Goal: Task Accomplishment & Management: Manage account settings

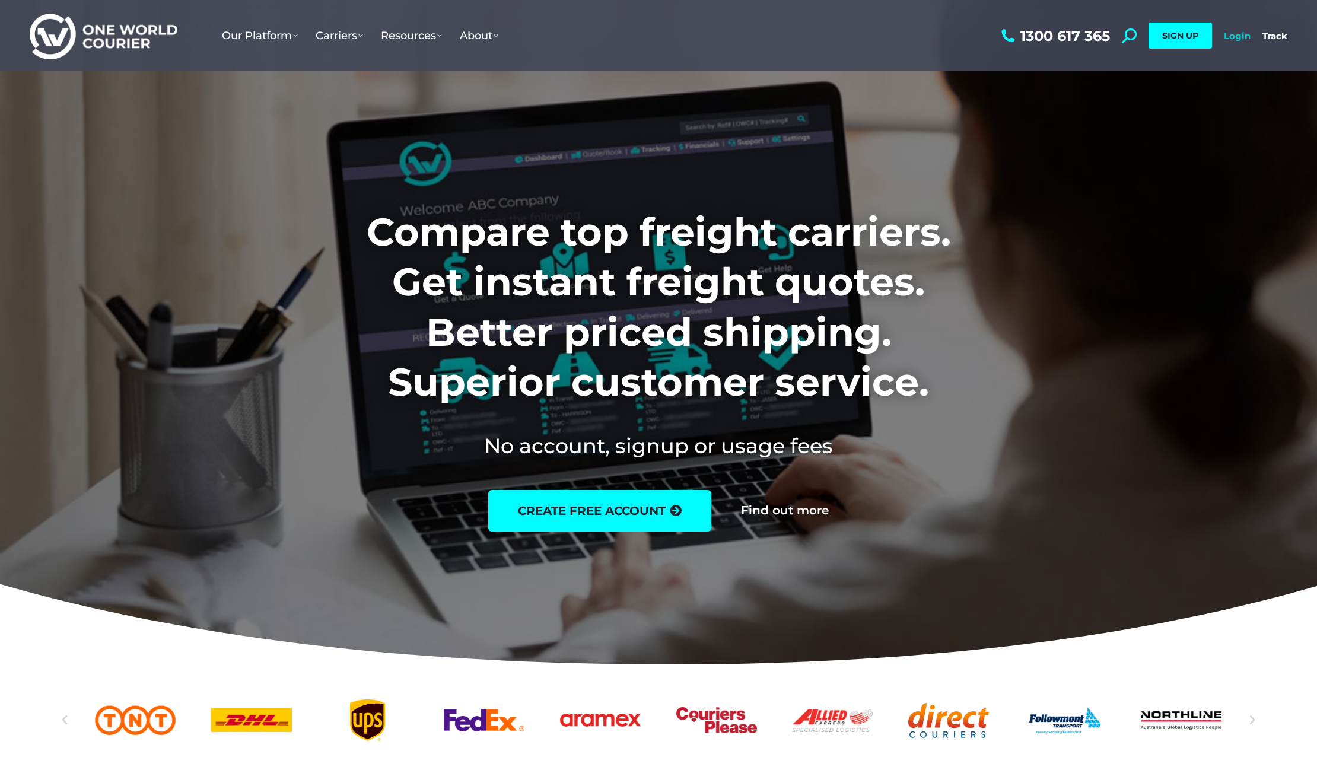
click at [1234, 37] on link "Login" at bounding box center [1237, 35] width 27 height 11
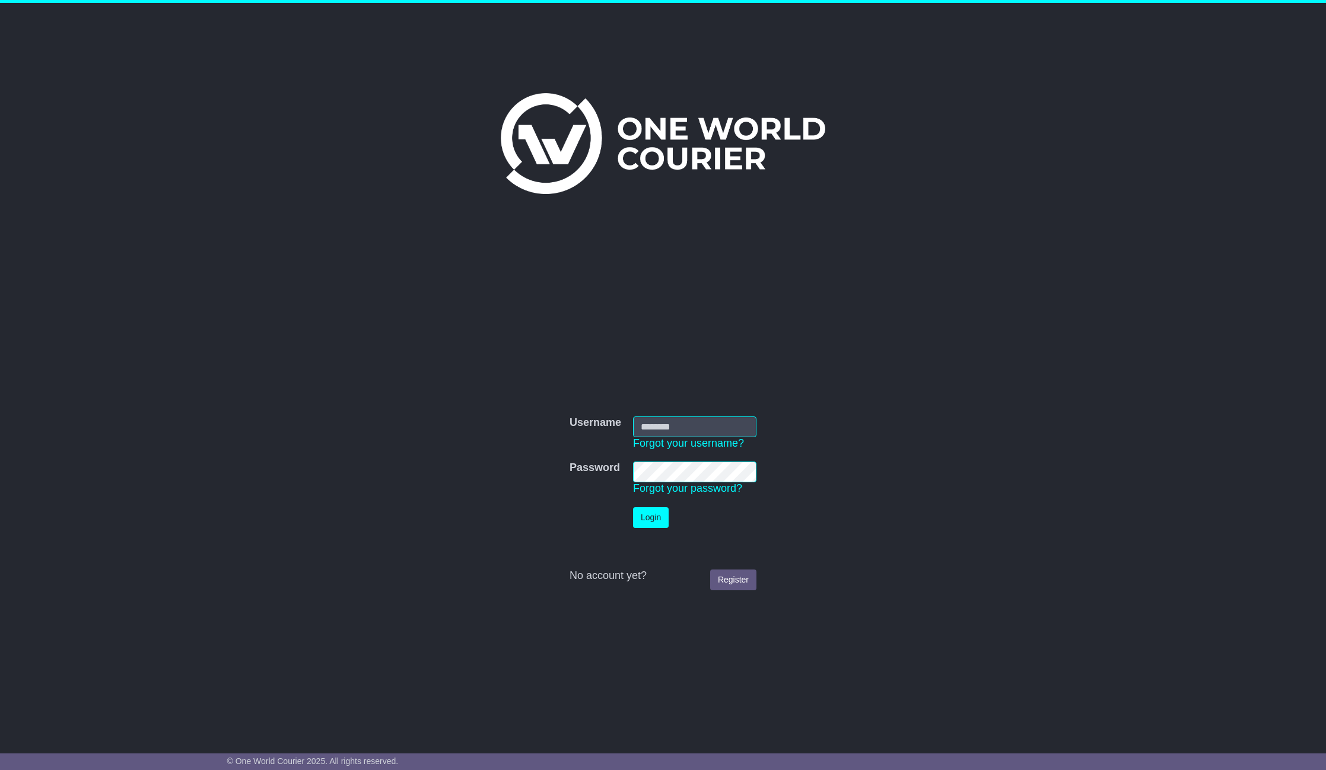
type input "**********"
drag, startPoint x: 644, startPoint y: 514, endPoint x: 641, endPoint y: 506, distance: 8.6
click at [644, 514] on button "Login" at bounding box center [651, 517] width 36 height 21
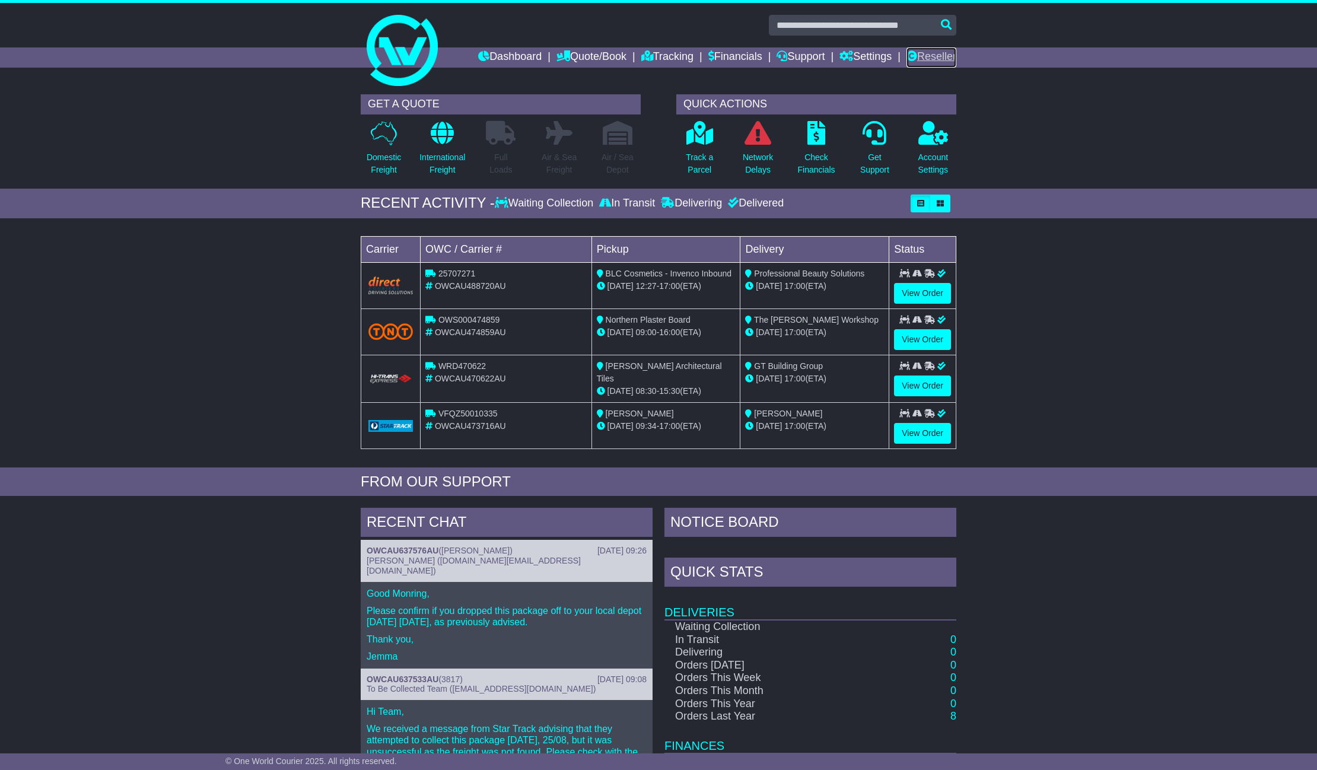
click at [924, 55] on link "Reseller" at bounding box center [932, 57] width 50 height 20
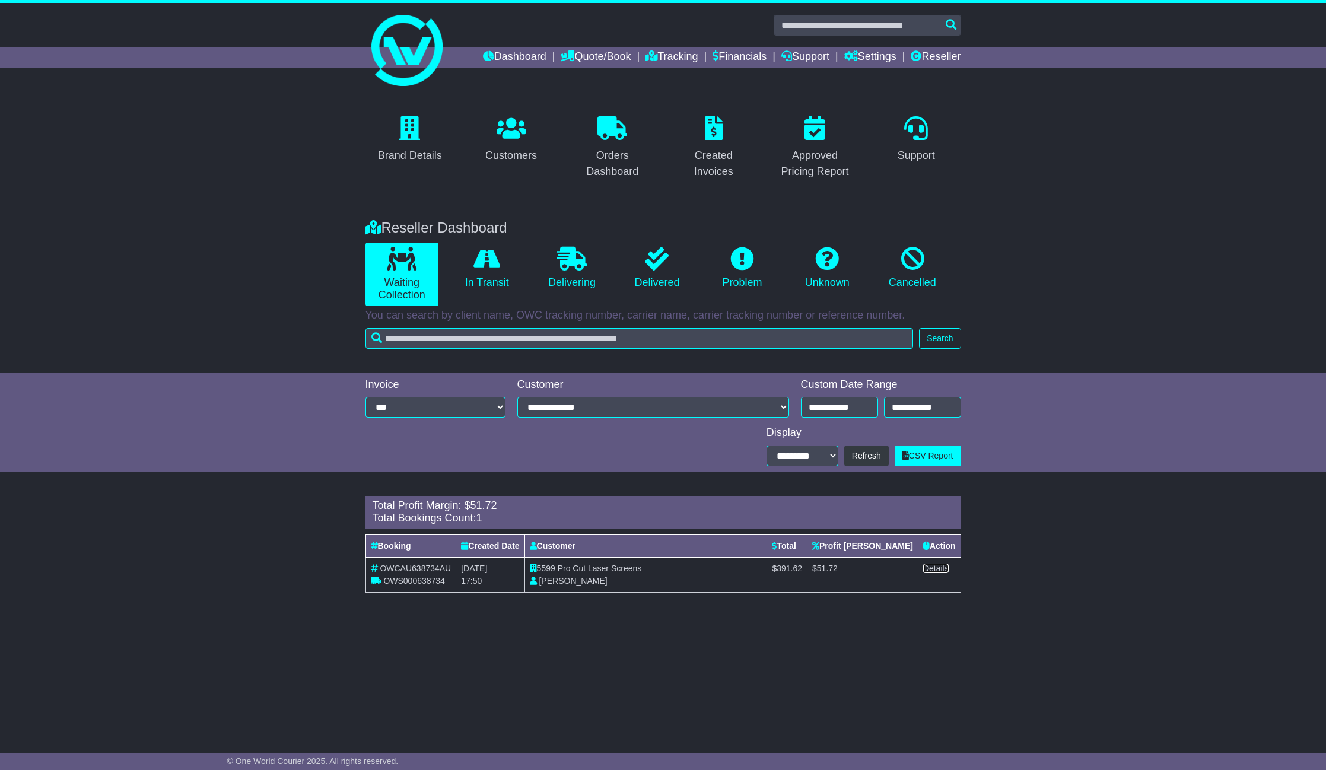
click at [937, 569] on link "Details" at bounding box center [936, 568] width 26 height 9
click at [476, 292] on link "In Transit" at bounding box center [486, 268] width 73 height 51
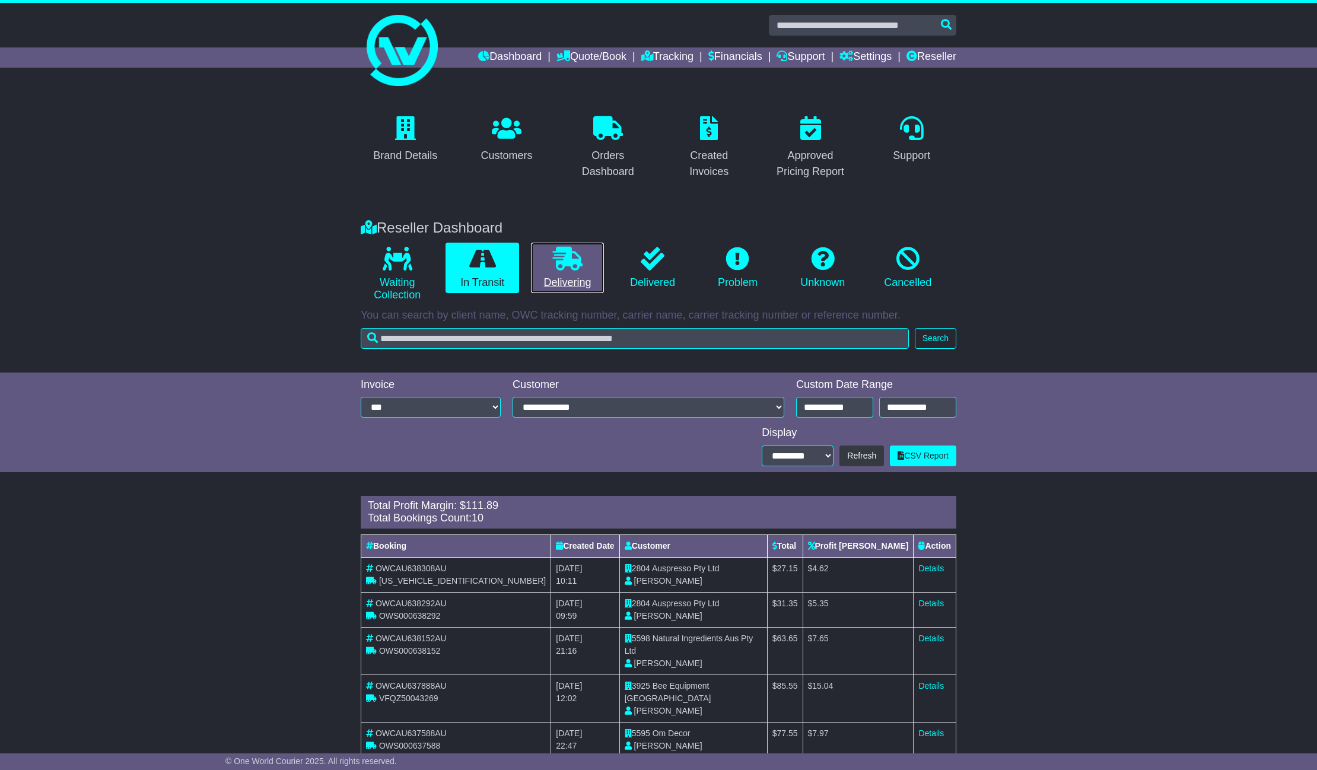
click at [535, 280] on link "Delivering" at bounding box center [567, 268] width 73 height 51
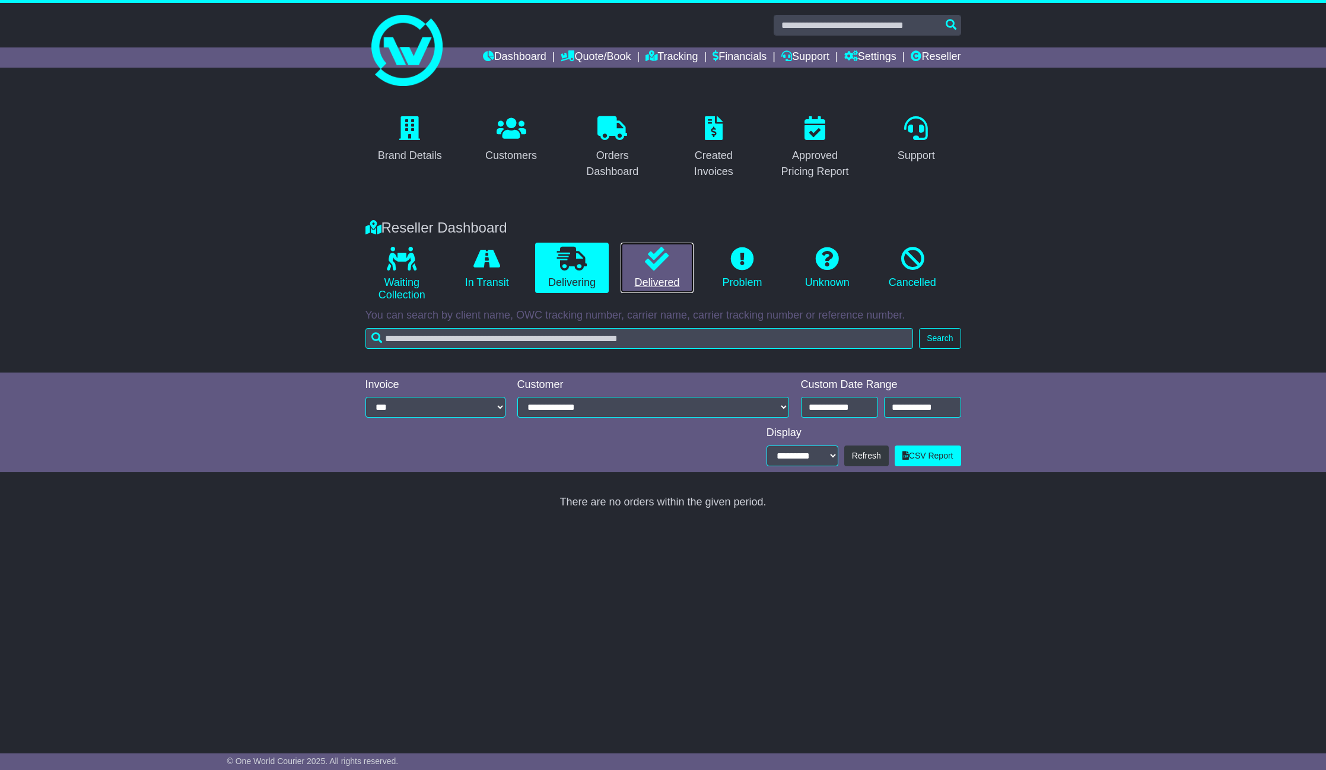
click at [656, 282] on link "Delivered" at bounding box center [657, 268] width 73 height 51
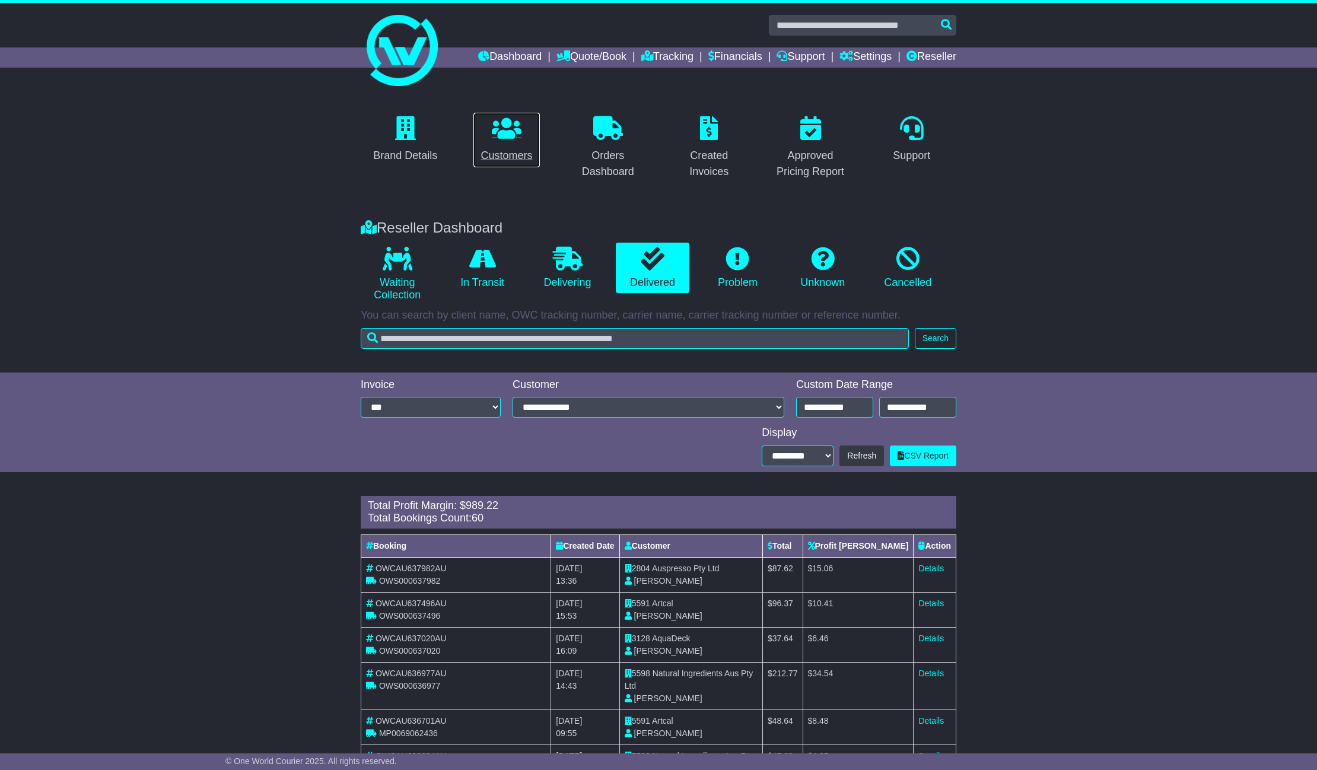
click at [509, 156] on div "Customers" at bounding box center [507, 156] width 52 height 16
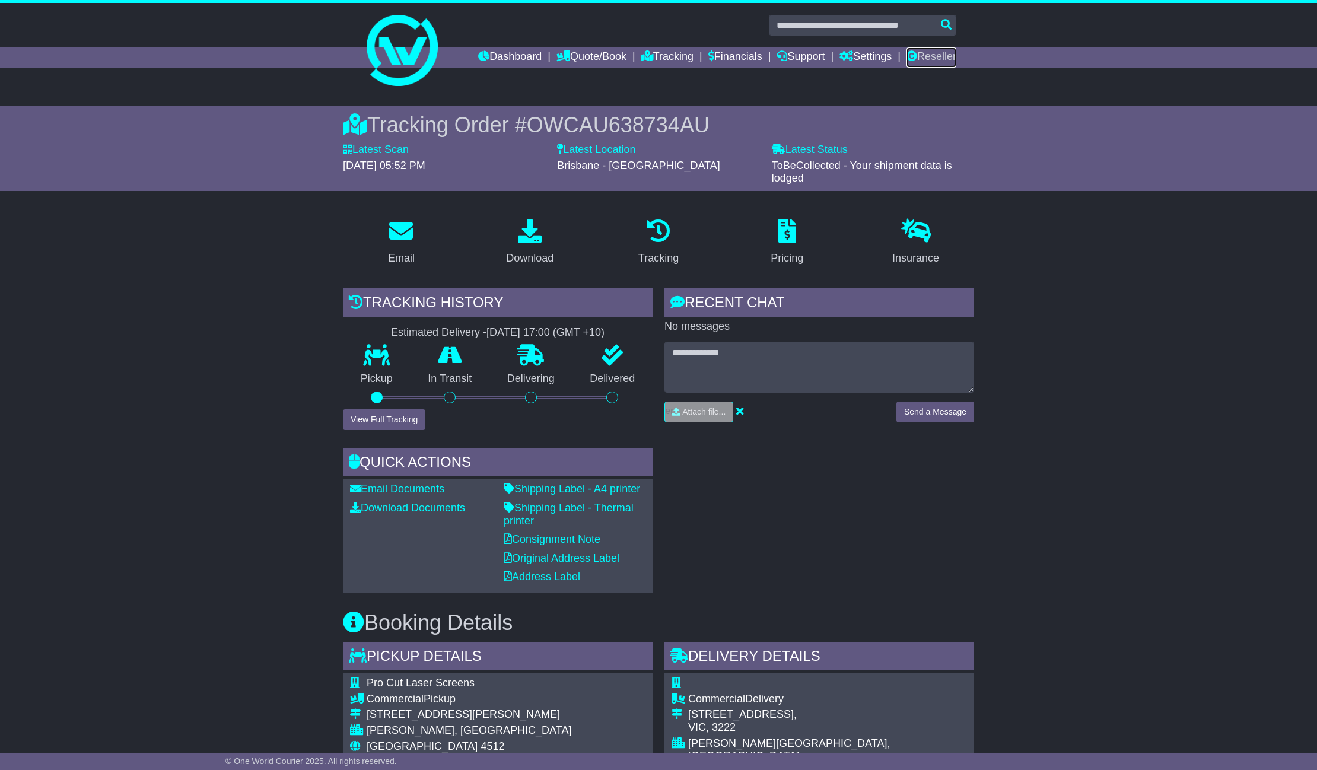
click at [937, 57] on link "Reseller" at bounding box center [932, 57] width 50 height 20
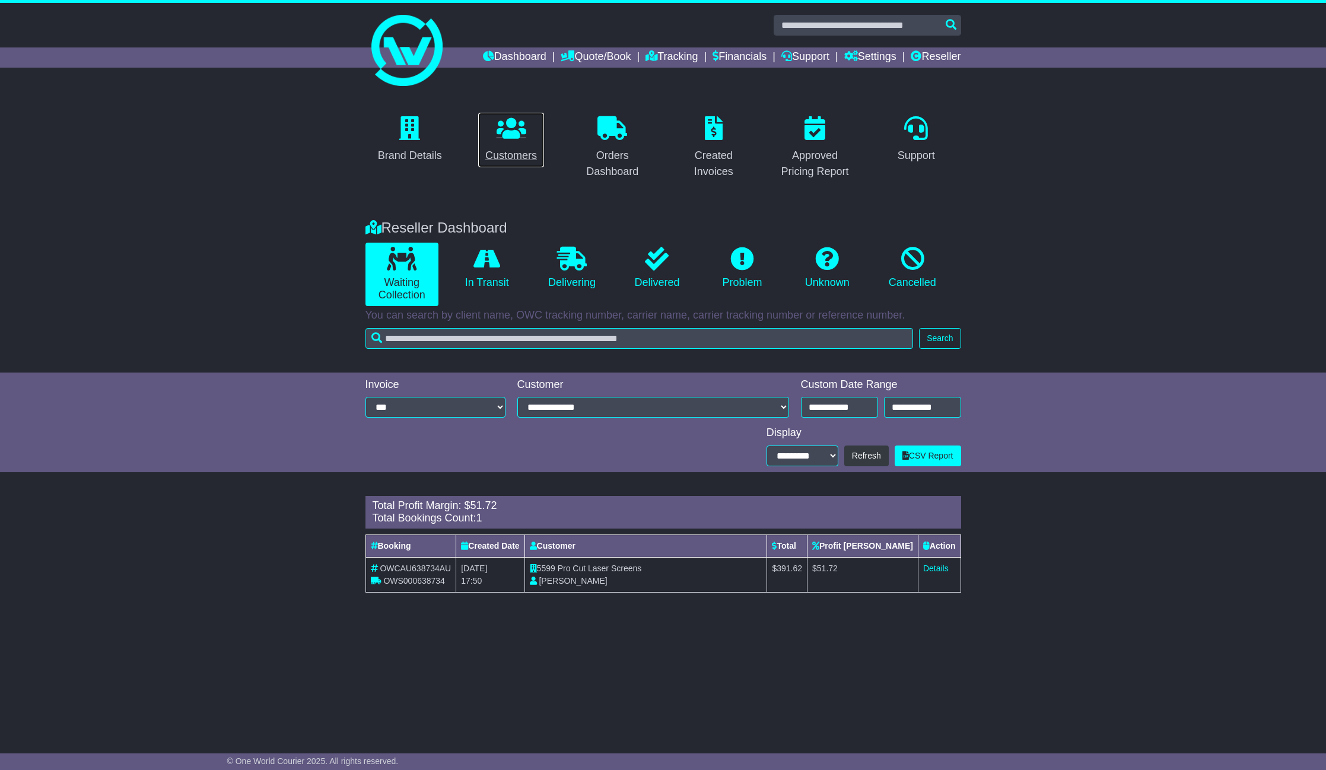
click at [515, 158] on div "Customers" at bounding box center [511, 156] width 52 height 16
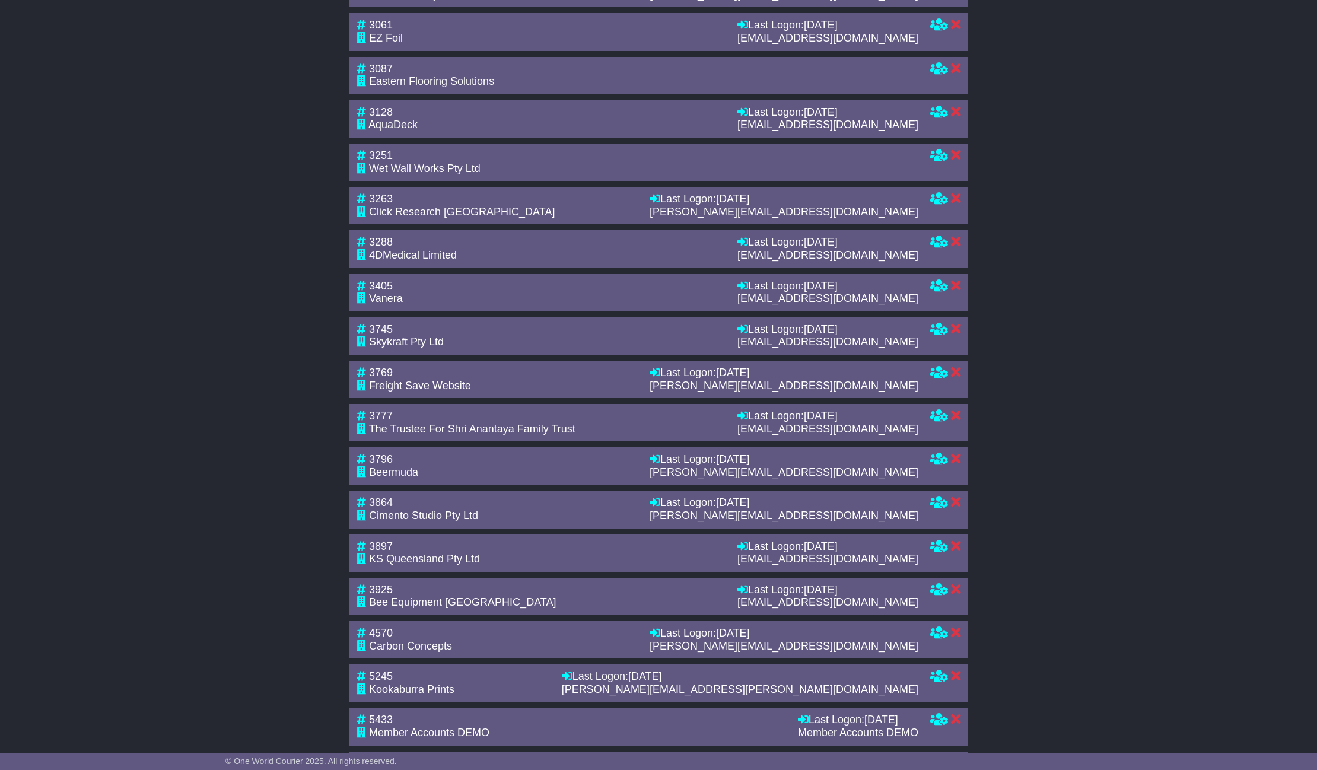
scroll to position [2126, 0]
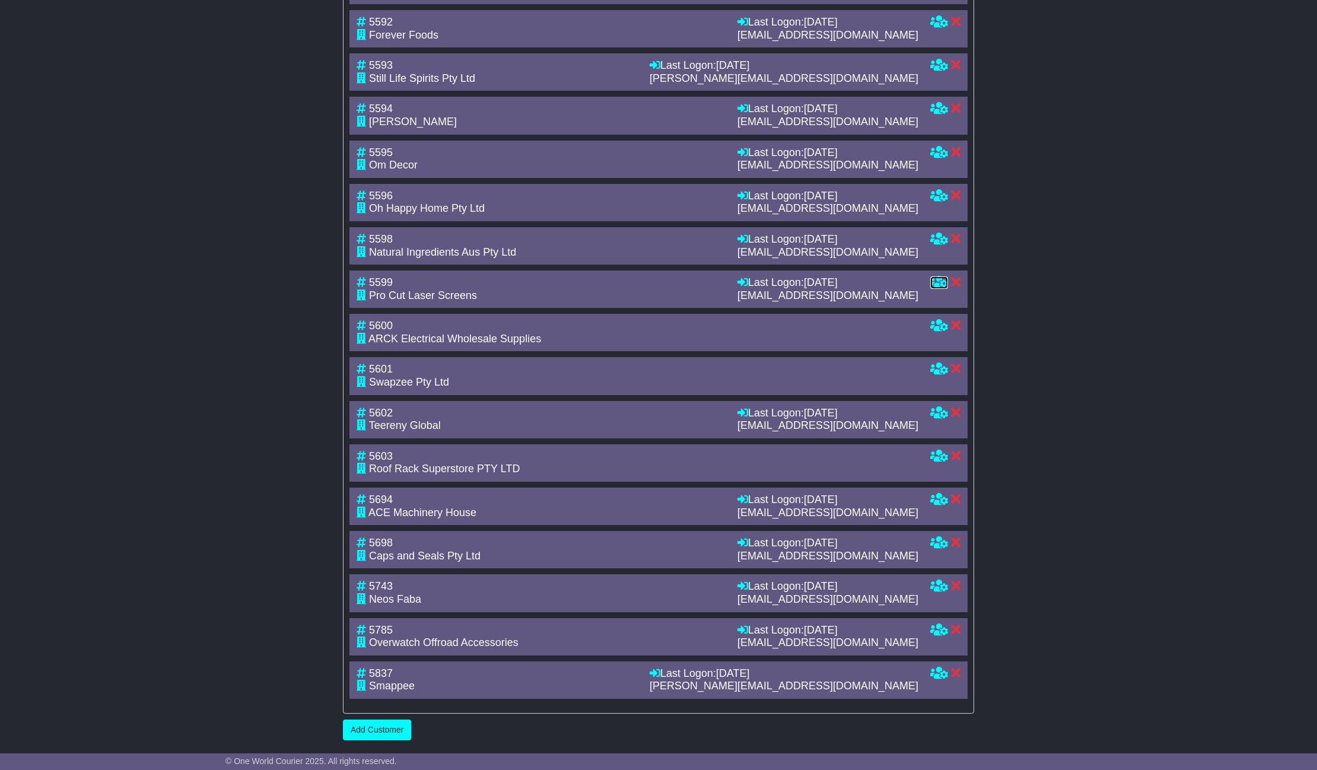
click at [943, 280] on icon at bounding box center [939, 282] width 18 height 11
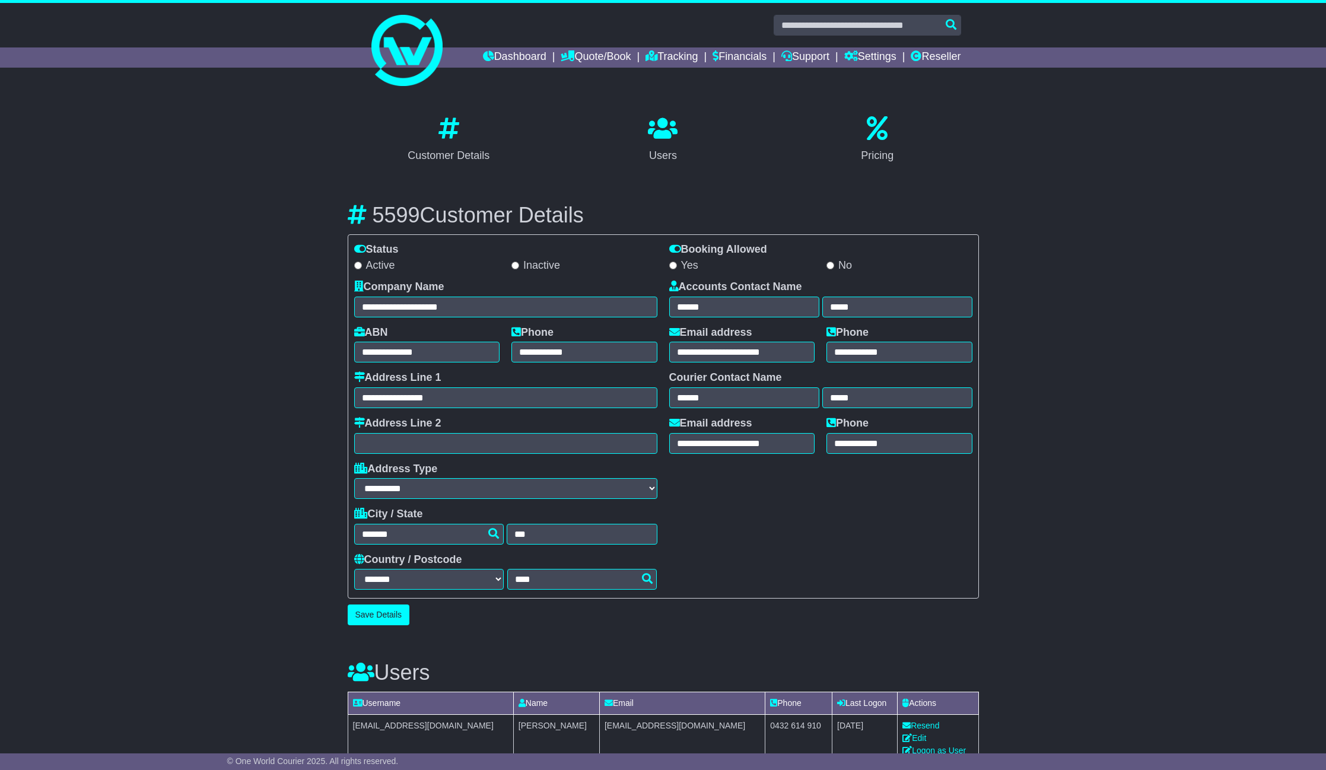
select select "**********"
select select "**"
click at [377, 609] on button "Save Details" at bounding box center [374, 615] width 62 height 21
drag, startPoint x: 932, startPoint y: 55, endPoint x: 929, endPoint y: 69, distance: 14.1
click at [933, 55] on link "Reseller" at bounding box center [932, 57] width 50 height 20
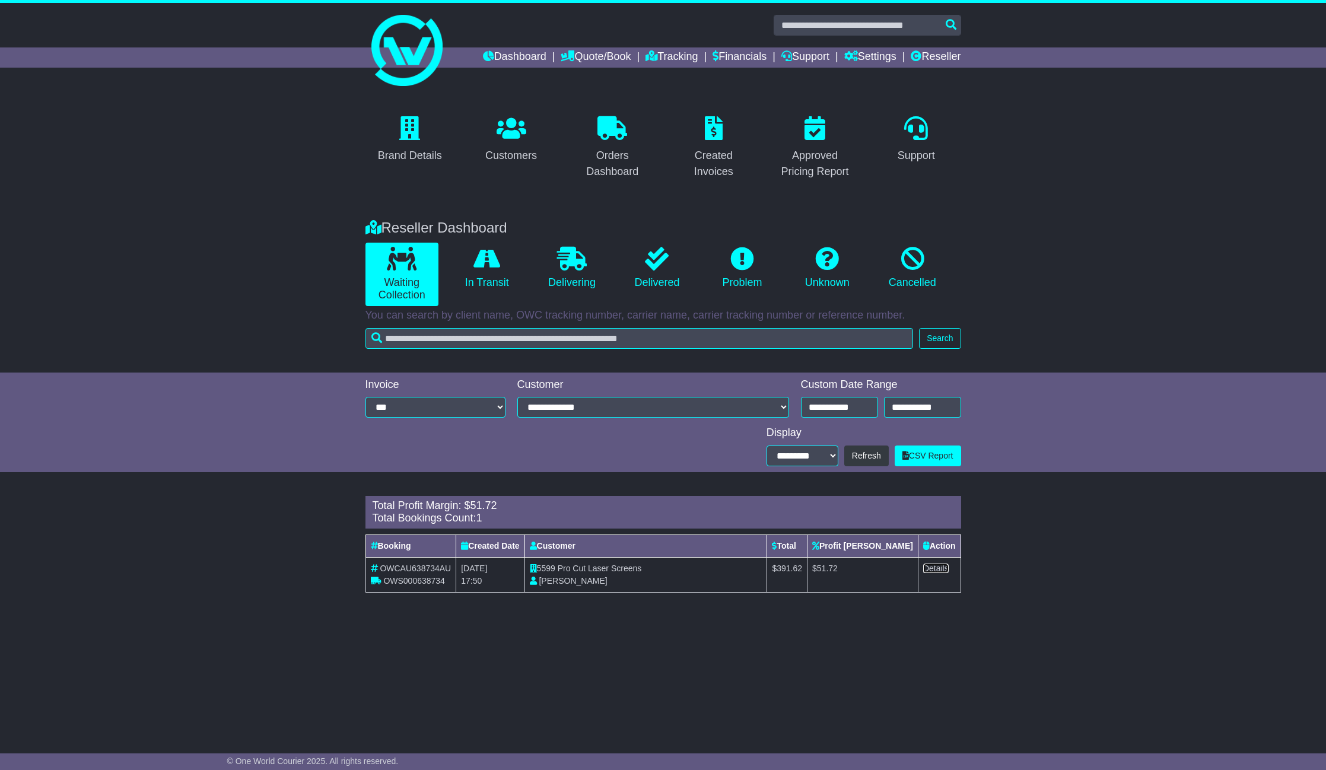
click at [930, 569] on link "Details" at bounding box center [936, 568] width 26 height 9
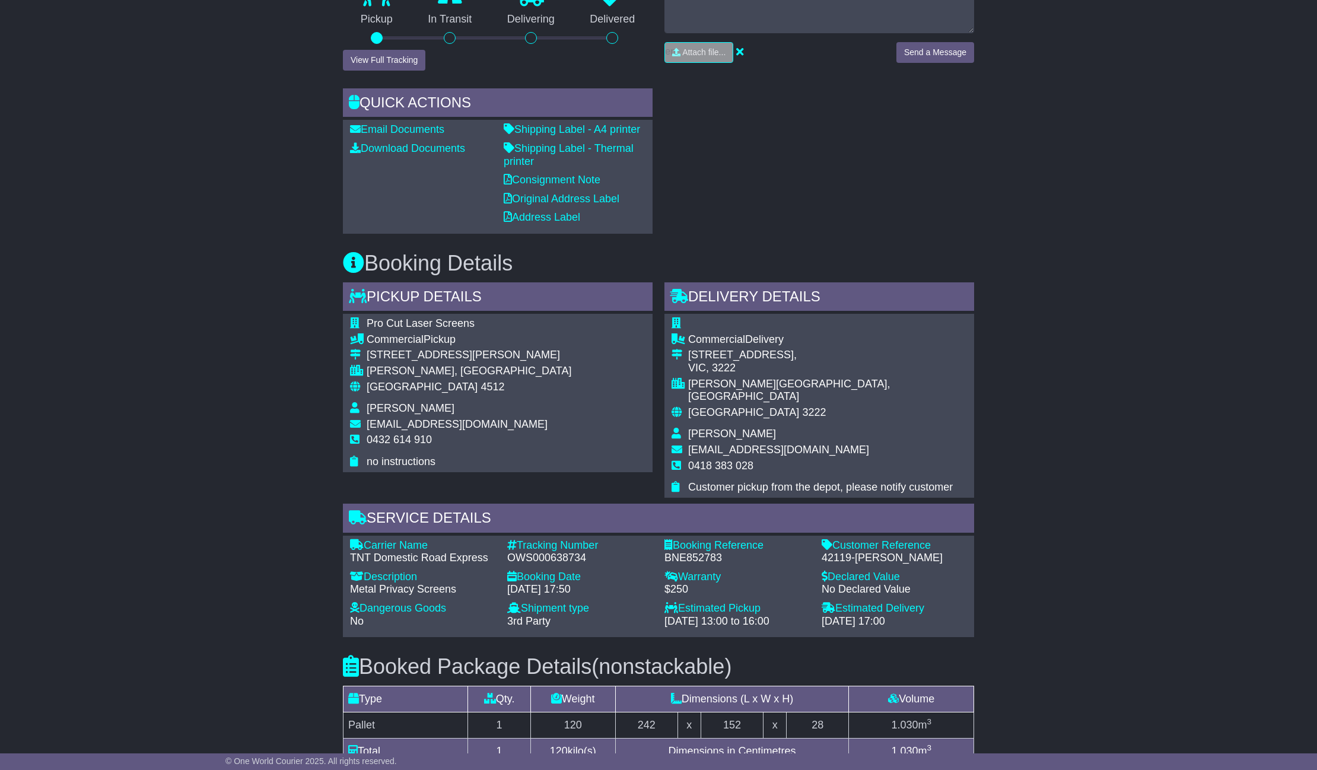
scroll to position [356, 0]
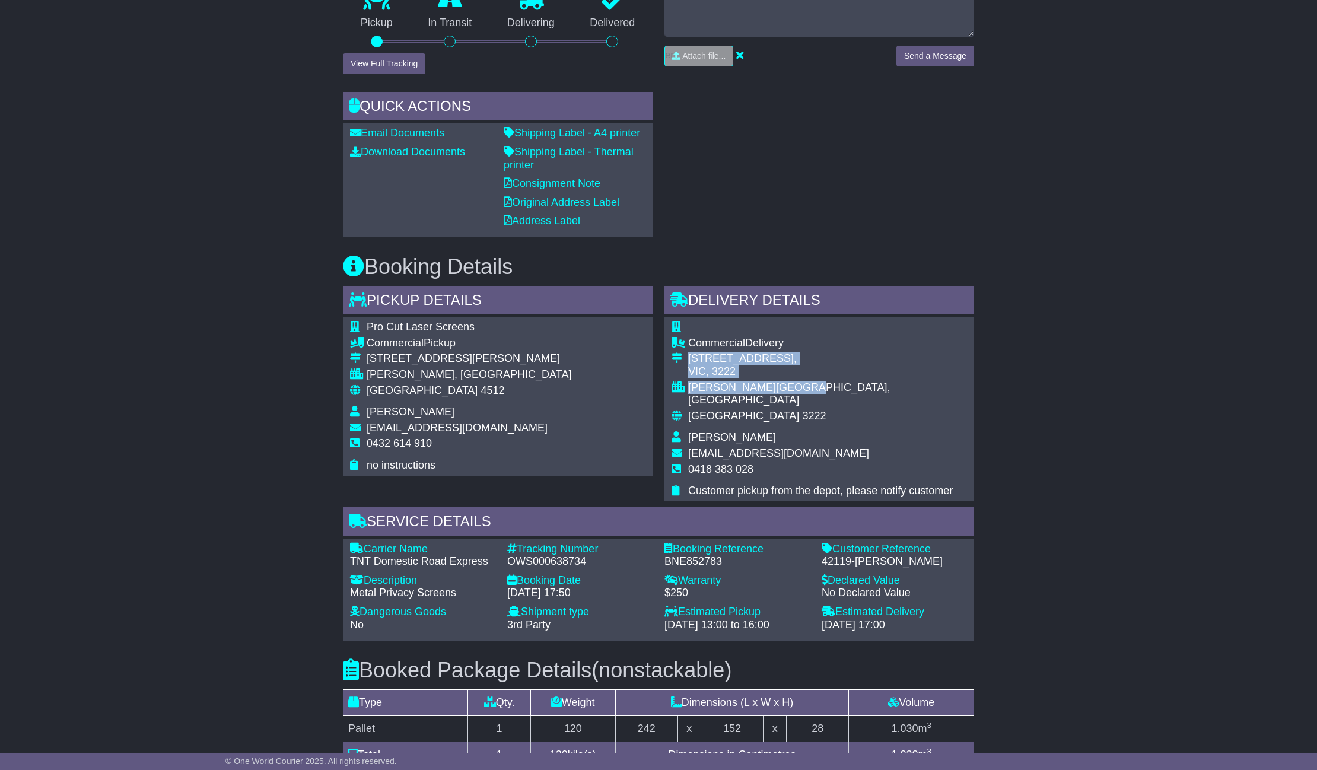
drag, startPoint x: 689, startPoint y: 355, endPoint x: 799, endPoint y: 385, distance: 114.3
click at [799, 385] on tbody "Commercial Delivery 41 Dandarriga Dr, VIC, 3222 CLIFTON SPRINGS, VIC Australia …" at bounding box center [820, 409] width 296 height 177
copy tbody "41 Dandarriga Dr, VIC, 3222 CLIFTON SPRINGS, VIC"
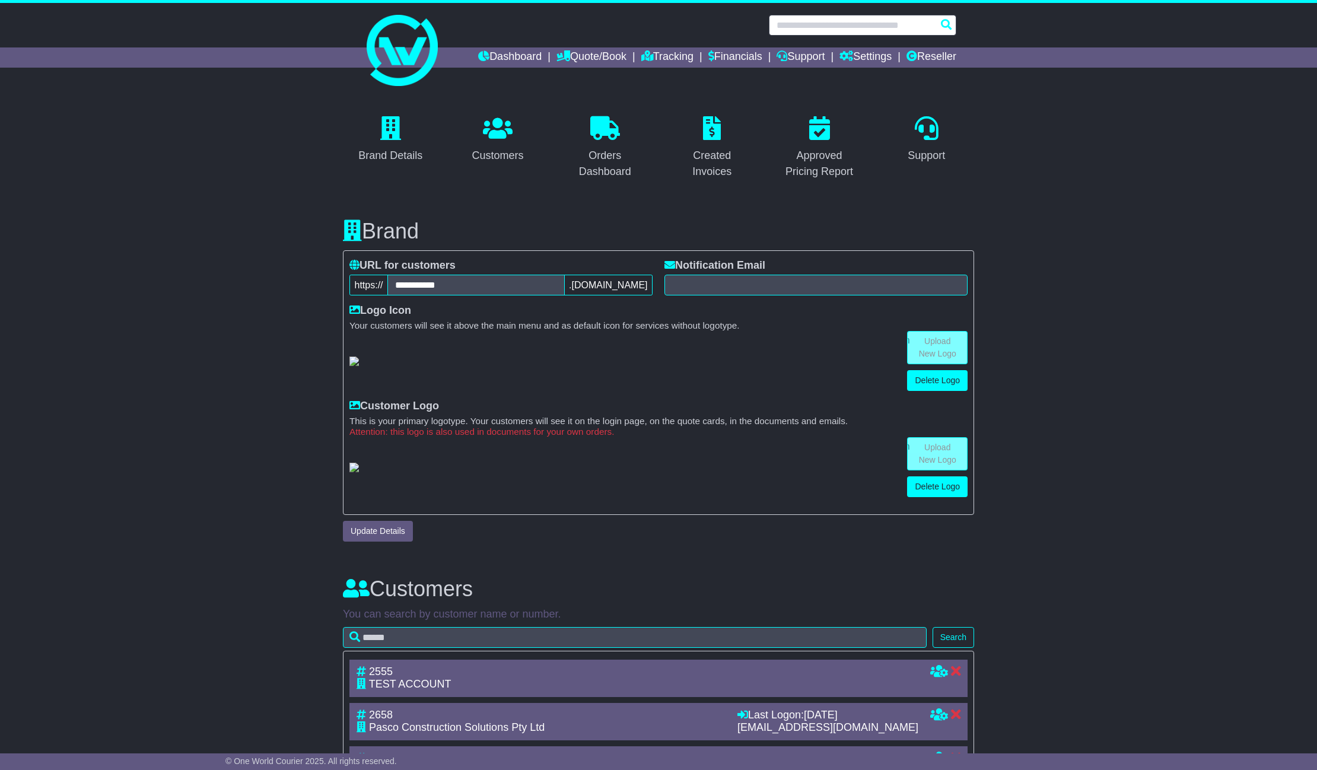
click at [778, 27] on input "text" at bounding box center [863, 25] width 188 height 21
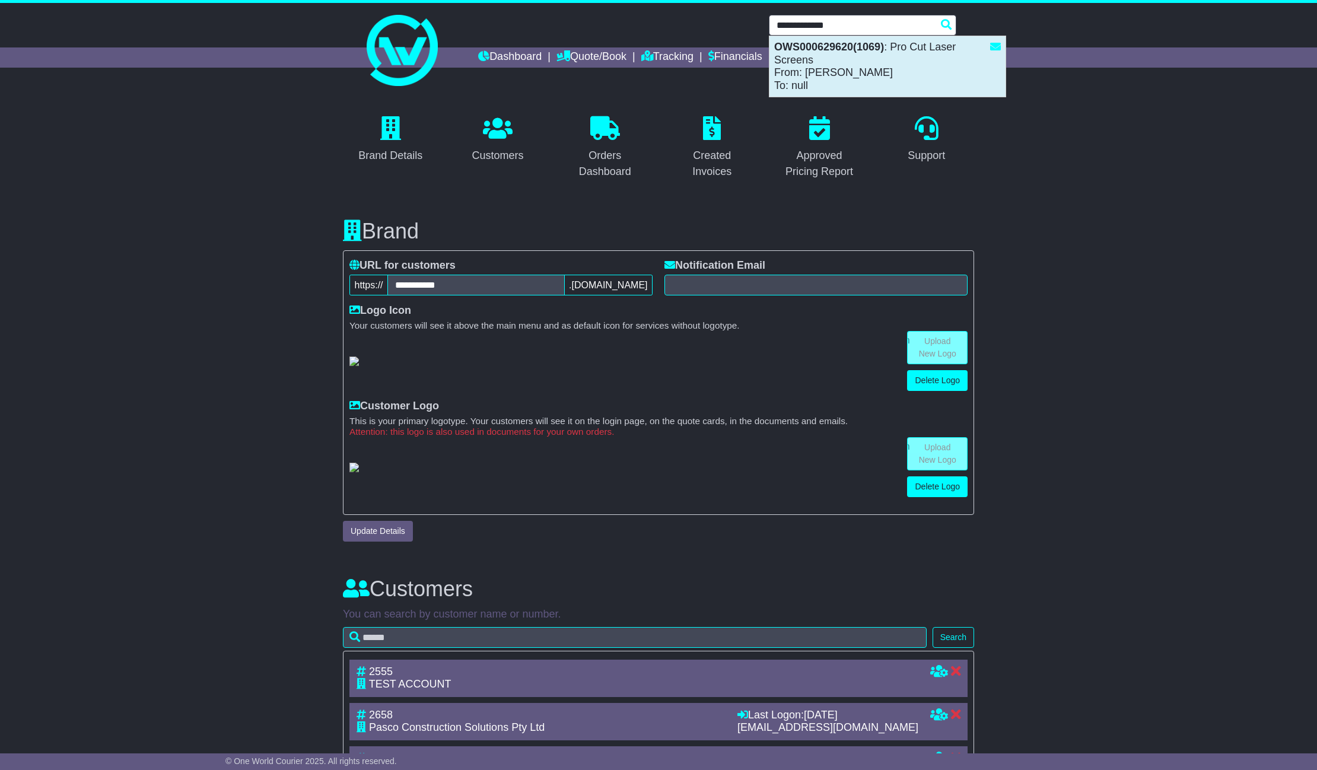
click at [796, 72] on div "OWS000629620(1069) : Pro Cut Laser Screens From: Alfred Petro To: null" at bounding box center [888, 66] width 236 height 61
type input "**********"
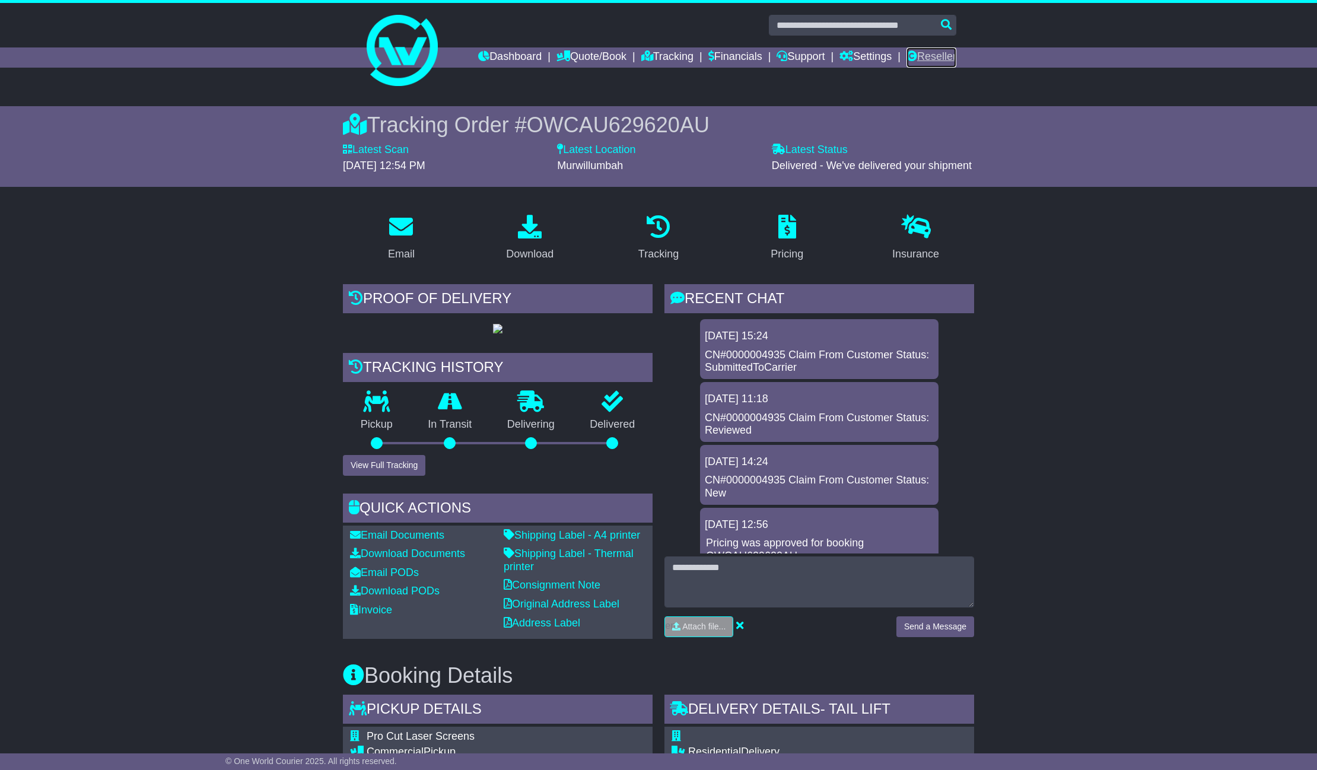
drag, startPoint x: 931, startPoint y: 55, endPoint x: 925, endPoint y: 55, distance: 6.5
click at [931, 55] on link "Reseller" at bounding box center [932, 57] width 50 height 20
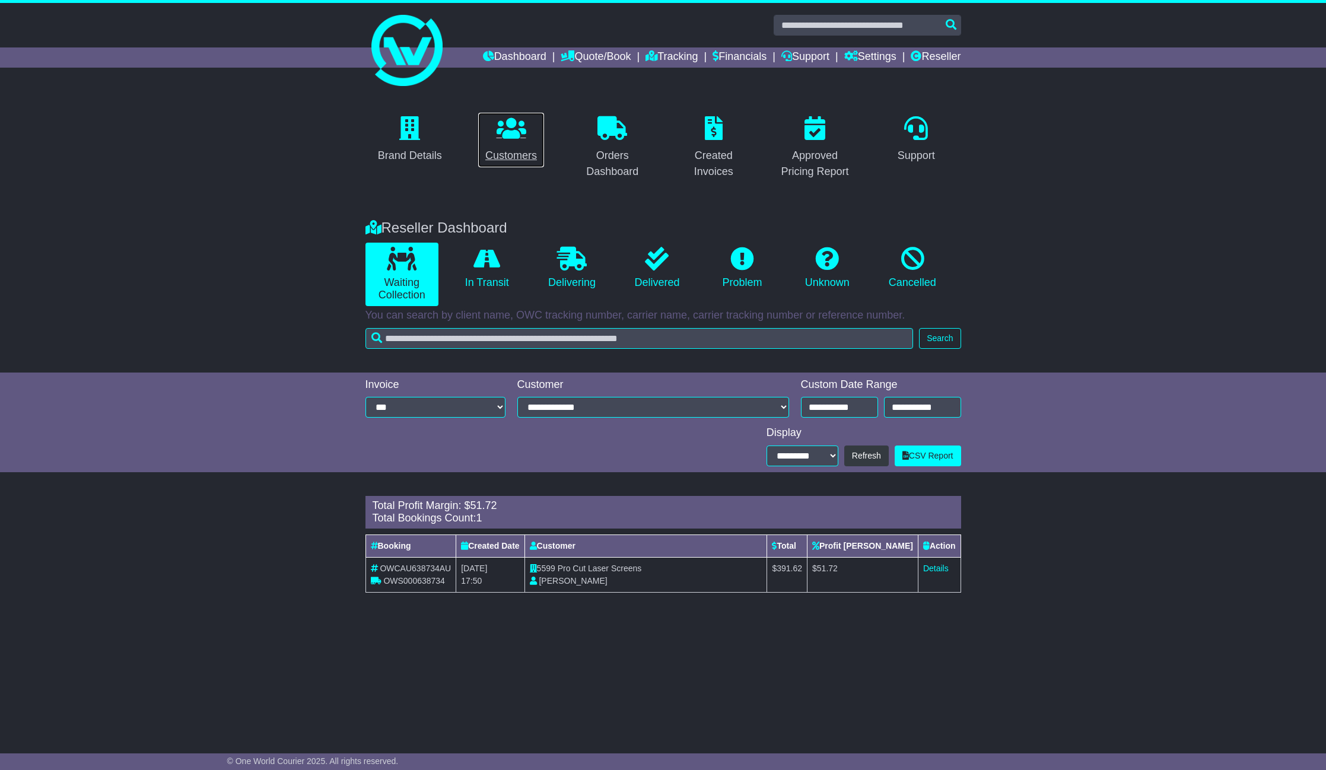
click at [501, 153] on div "Customers" at bounding box center [511, 156] width 52 height 16
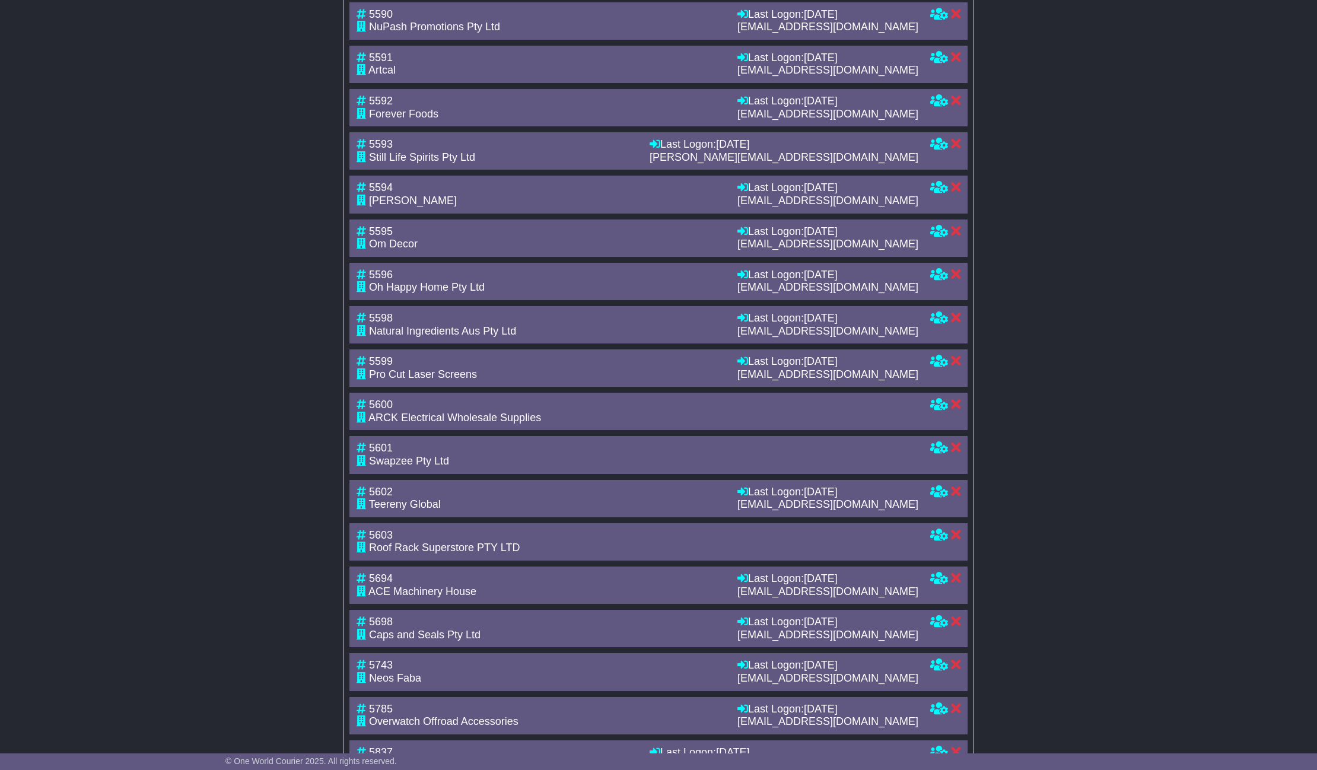
scroll to position [2126, 0]
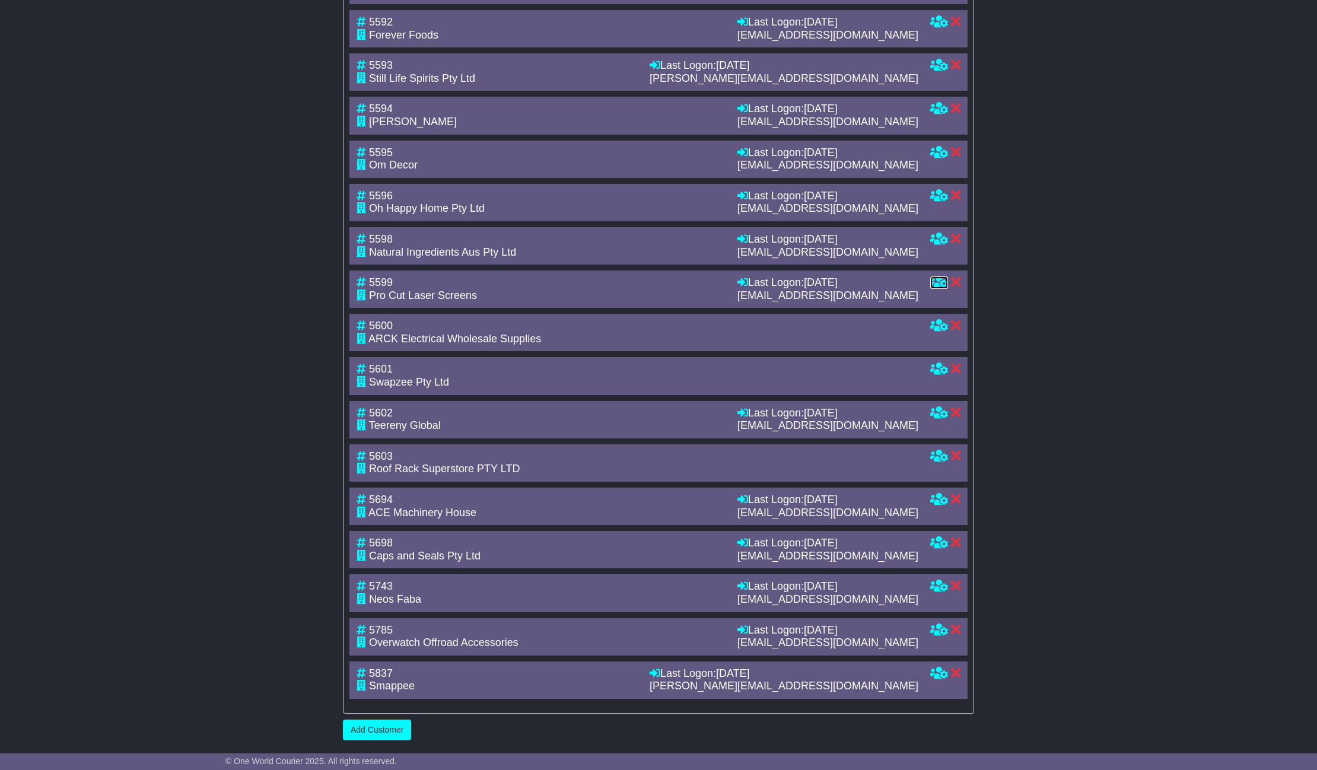
click at [940, 280] on icon at bounding box center [939, 282] width 18 height 11
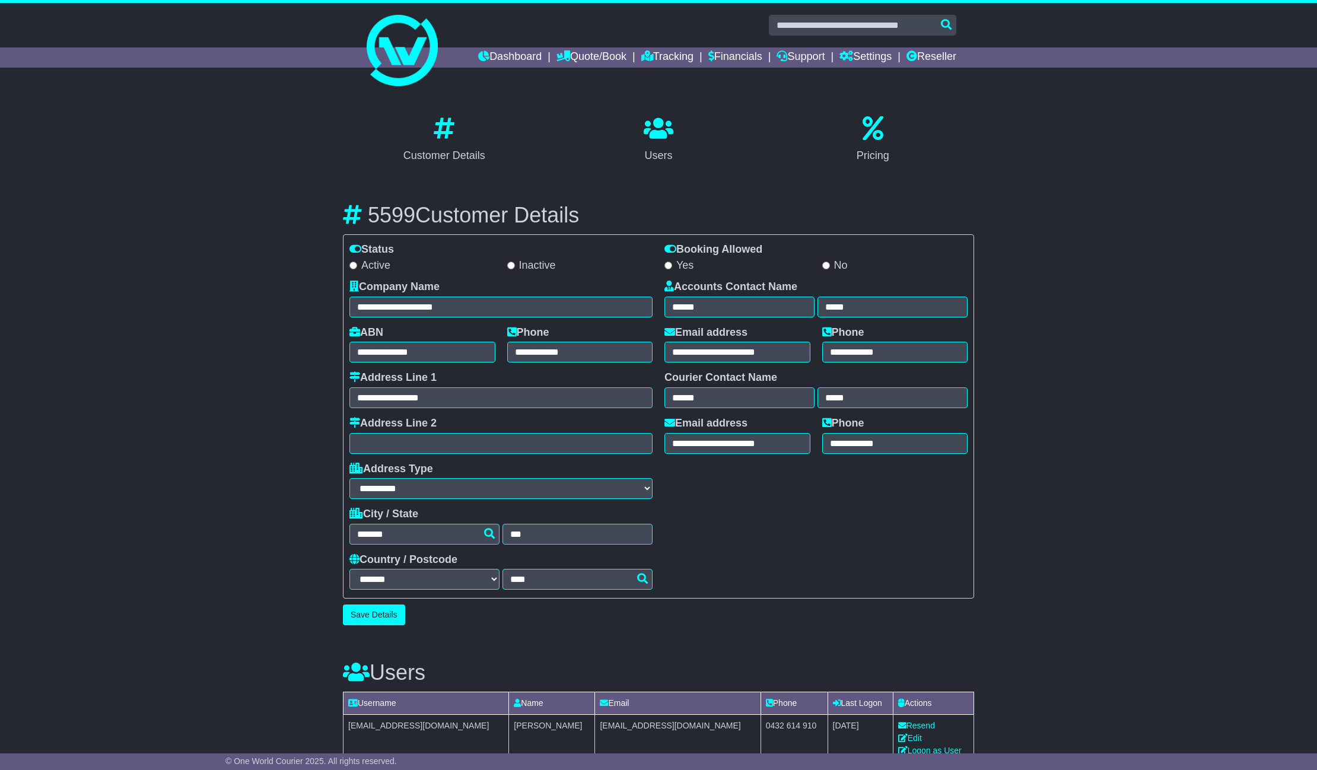
select select "**********"
select select "**"
click at [378, 611] on button "Save Details" at bounding box center [374, 615] width 62 height 21
click at [369, 620] on button "Save Details" at bounding box center [374, 615] width 62 height 21
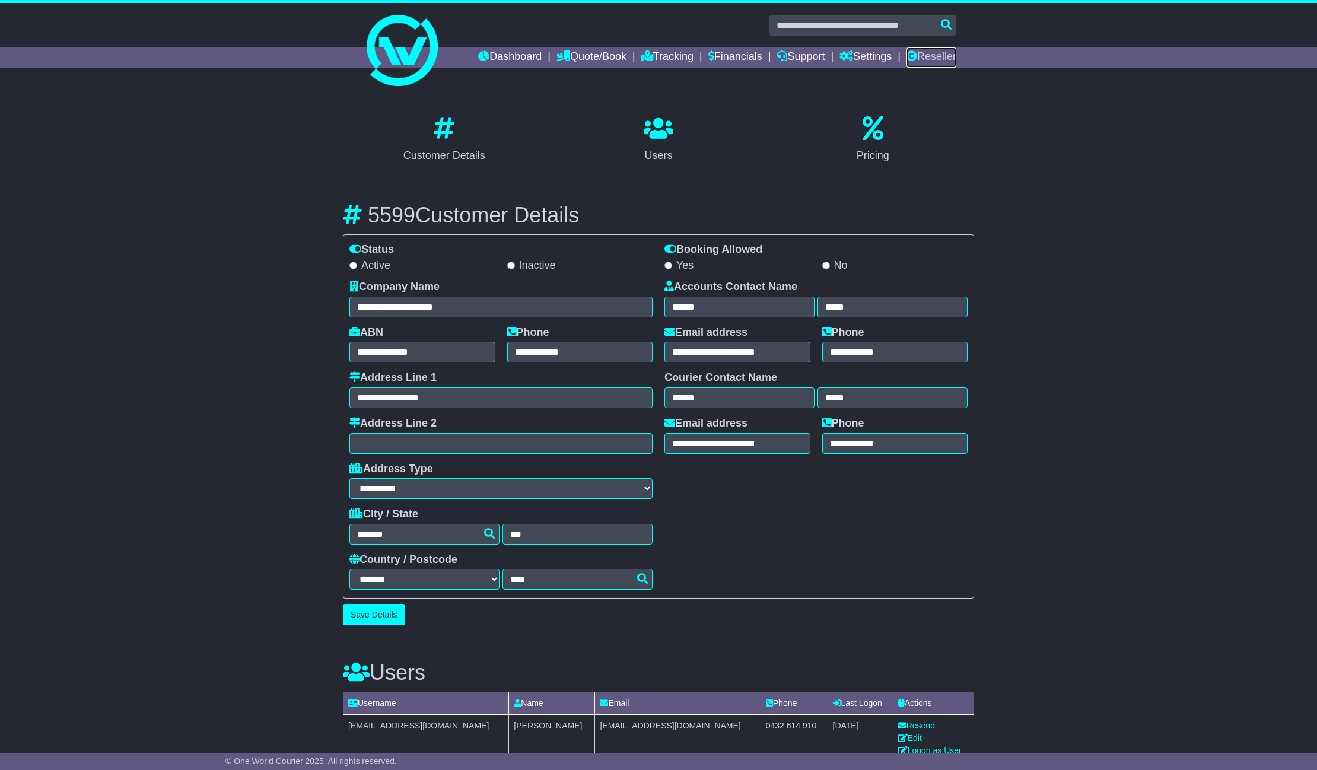
click at [935, 51] on link "Reseller" at bounding box center [932, 57] width 50 height 20
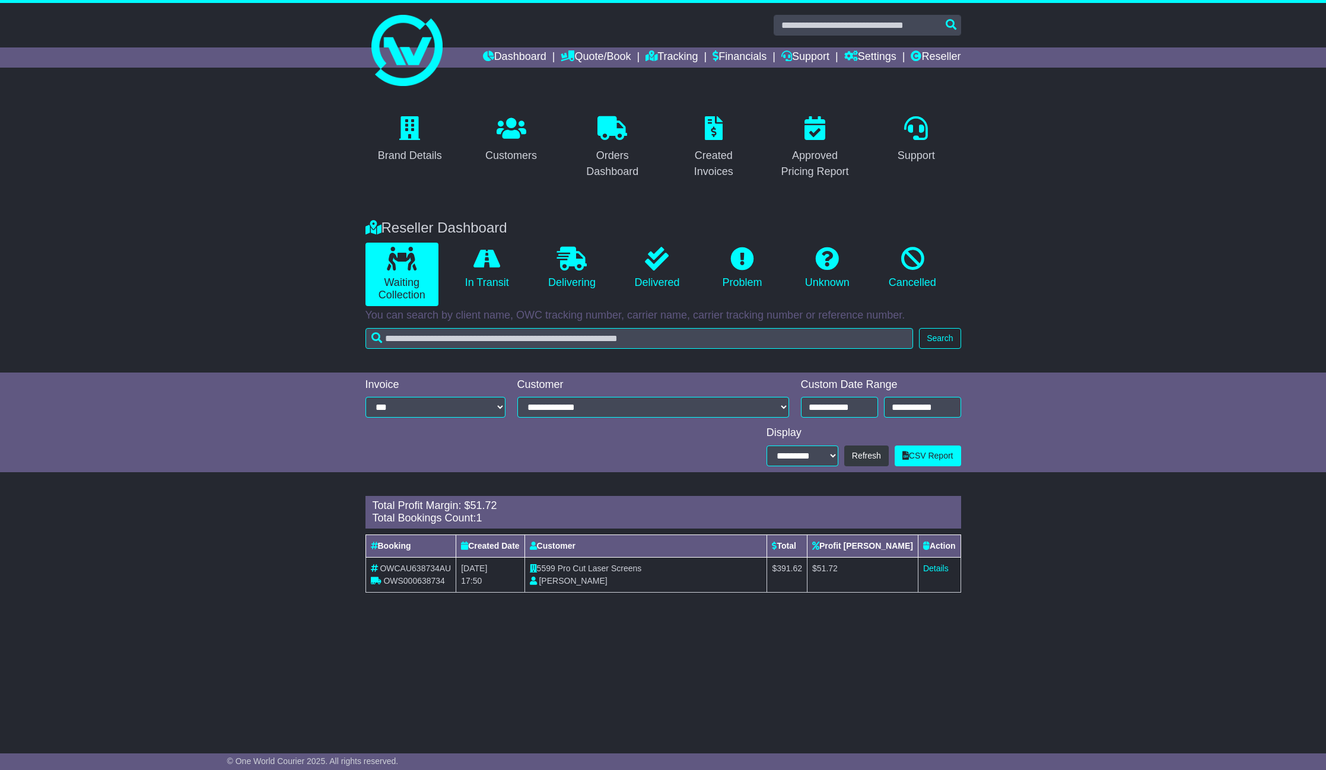
click at [267, 221] on div "Reseller Dashboard Waiting Collection In Transit Delivering Delivered Problem U…" at bounding box center [663, 290] width 1326 height 165
click at [283, 173] on div "Brand Details Customers Orders Dashboard Created Invoices Approved Pricing Repo…" at bounding box center [663, 147] width 1326 height 119
click at [920, 153] on div "Support" at bounding box center [916, 156] width 37 height 16
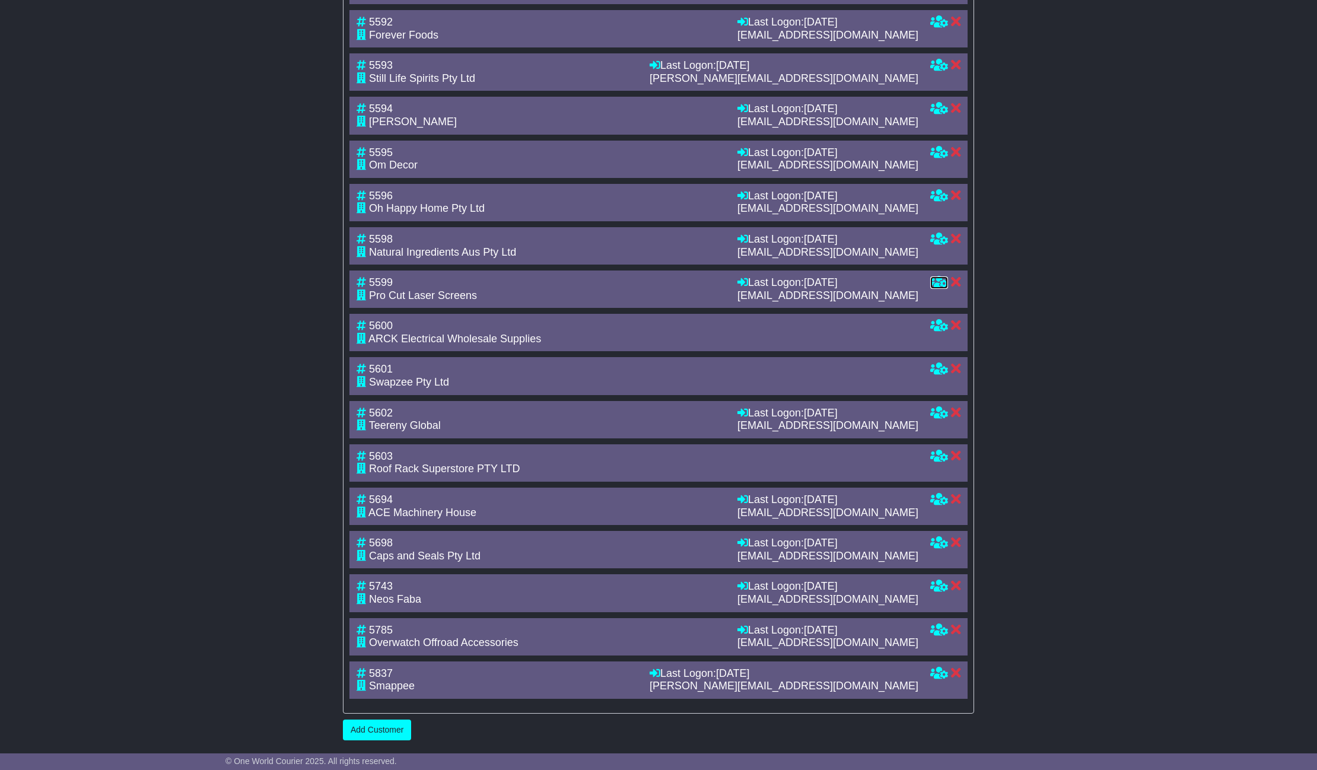
click at [939, 281] on icon at bounding box center [939, 282] width 18 height 11
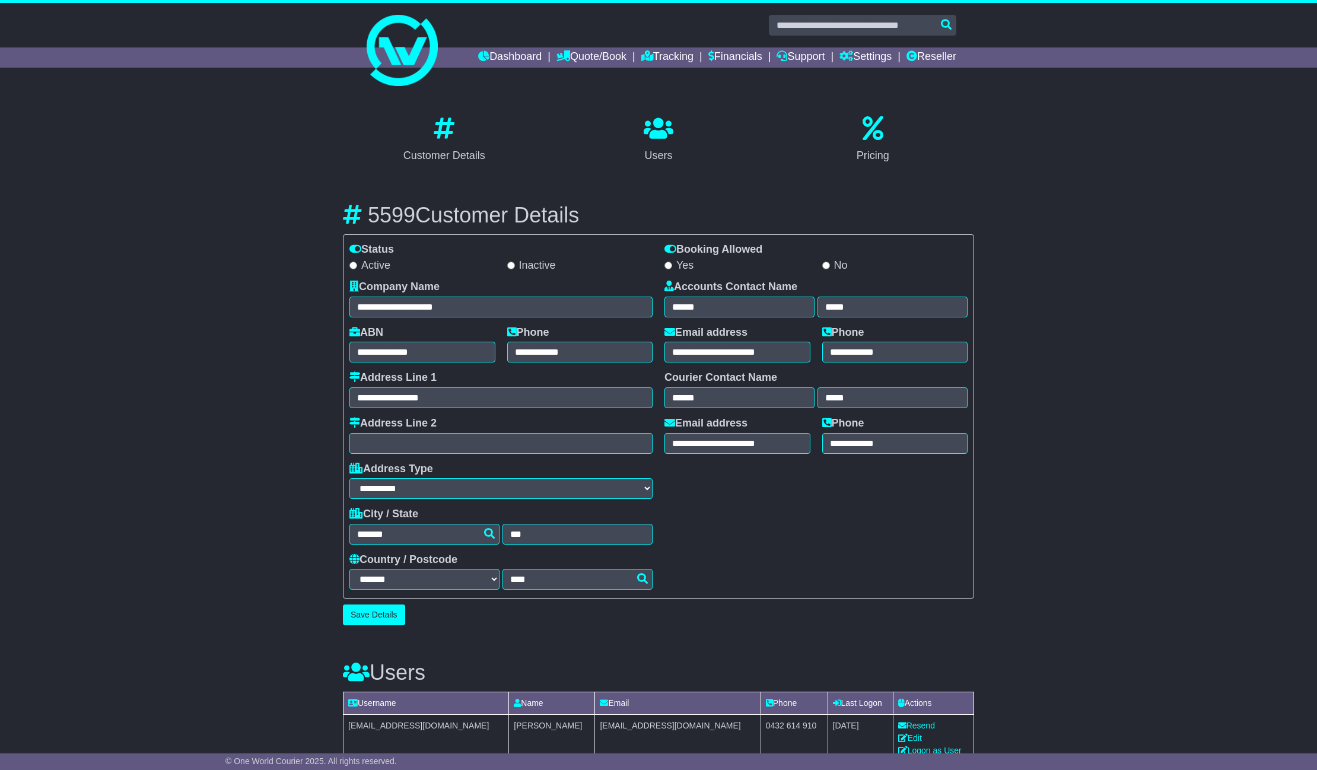
select select "**********"
select select "**"
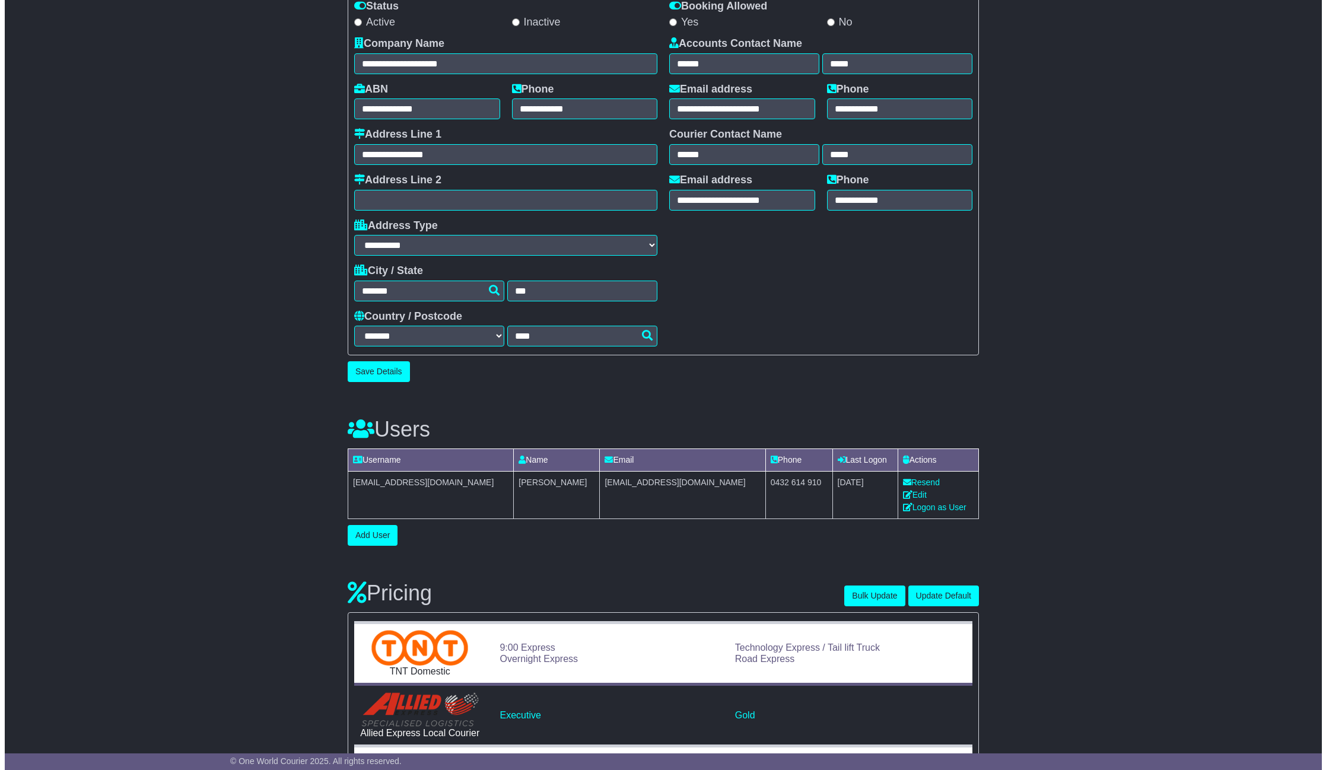
scroll to position [475, 0]
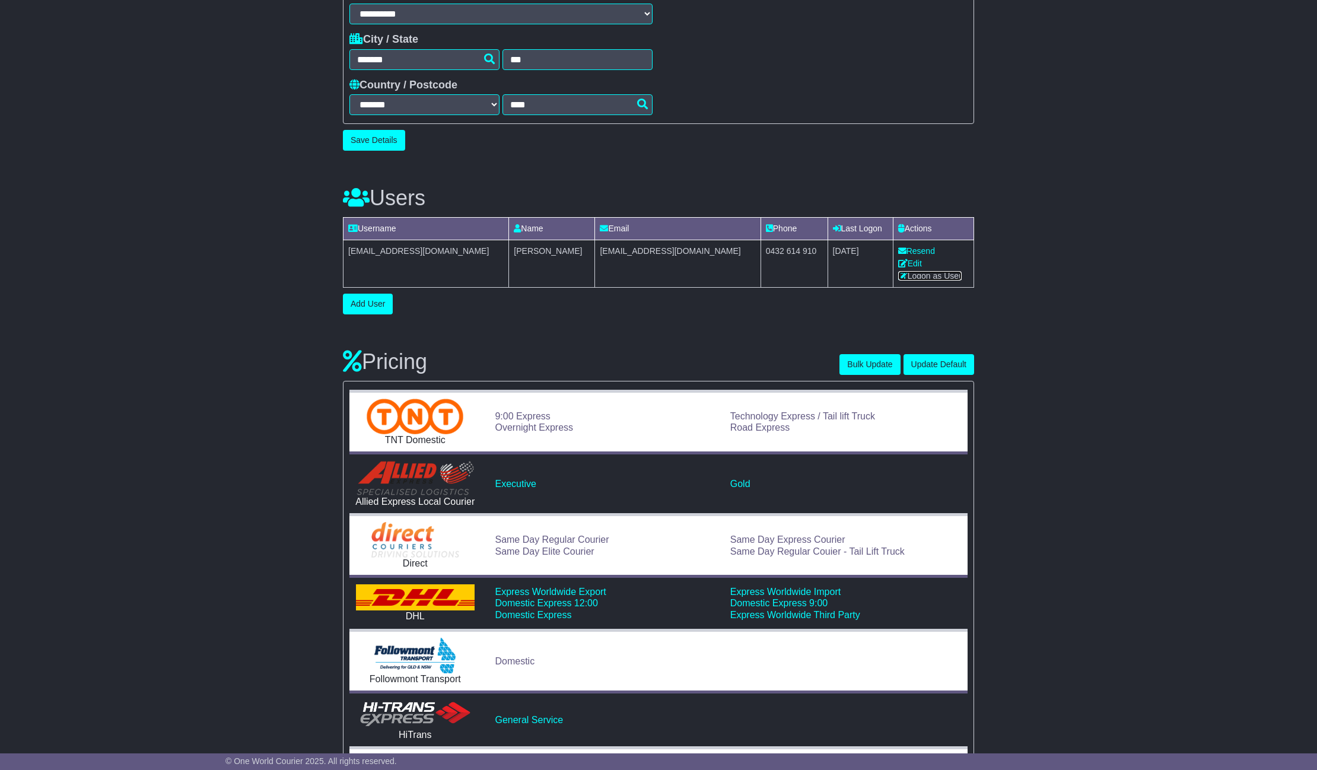
click at [900, 275] on link "Logon as User" at bounding box center [929, 275] width 63 height 9
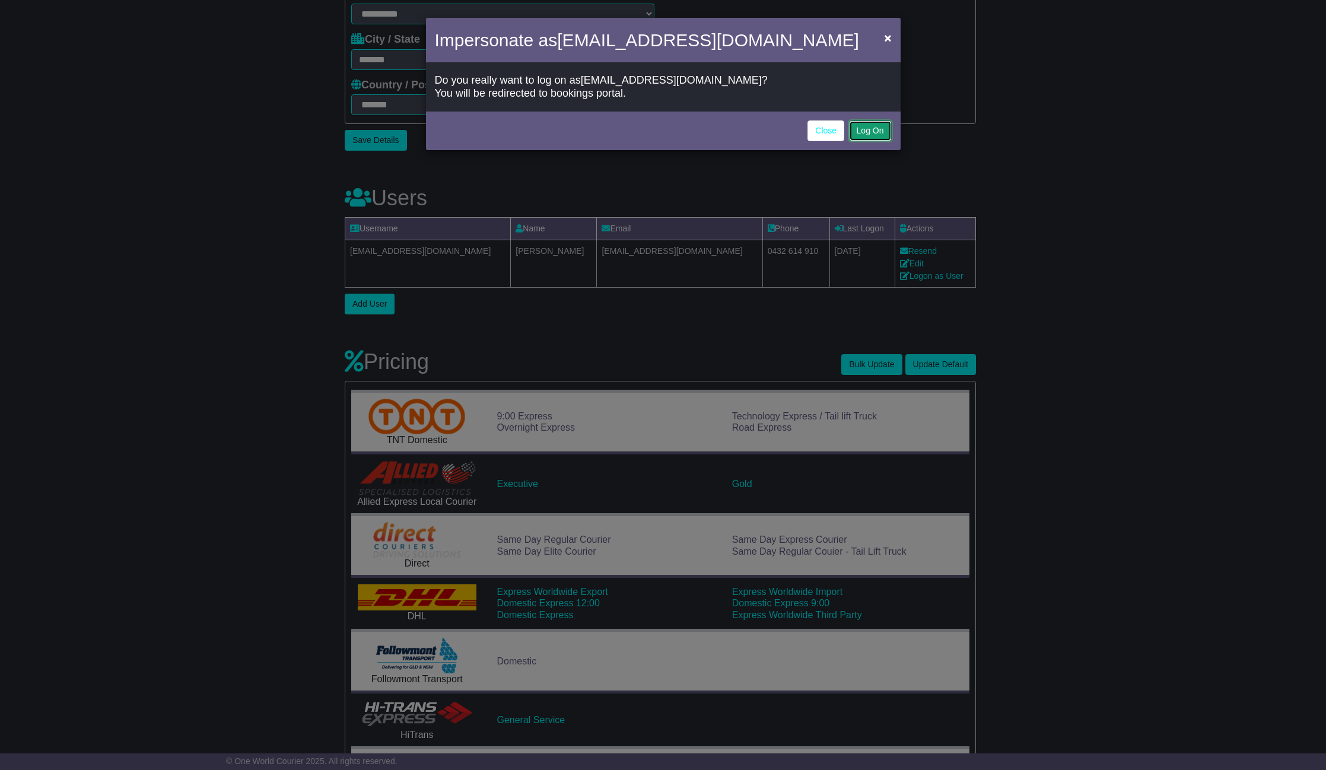
click at [859, 136] on button "Log On" at bounding box center [870, 130] width 43 height 21
